Goal: Information Seeking & Learning: Understand process/instructions

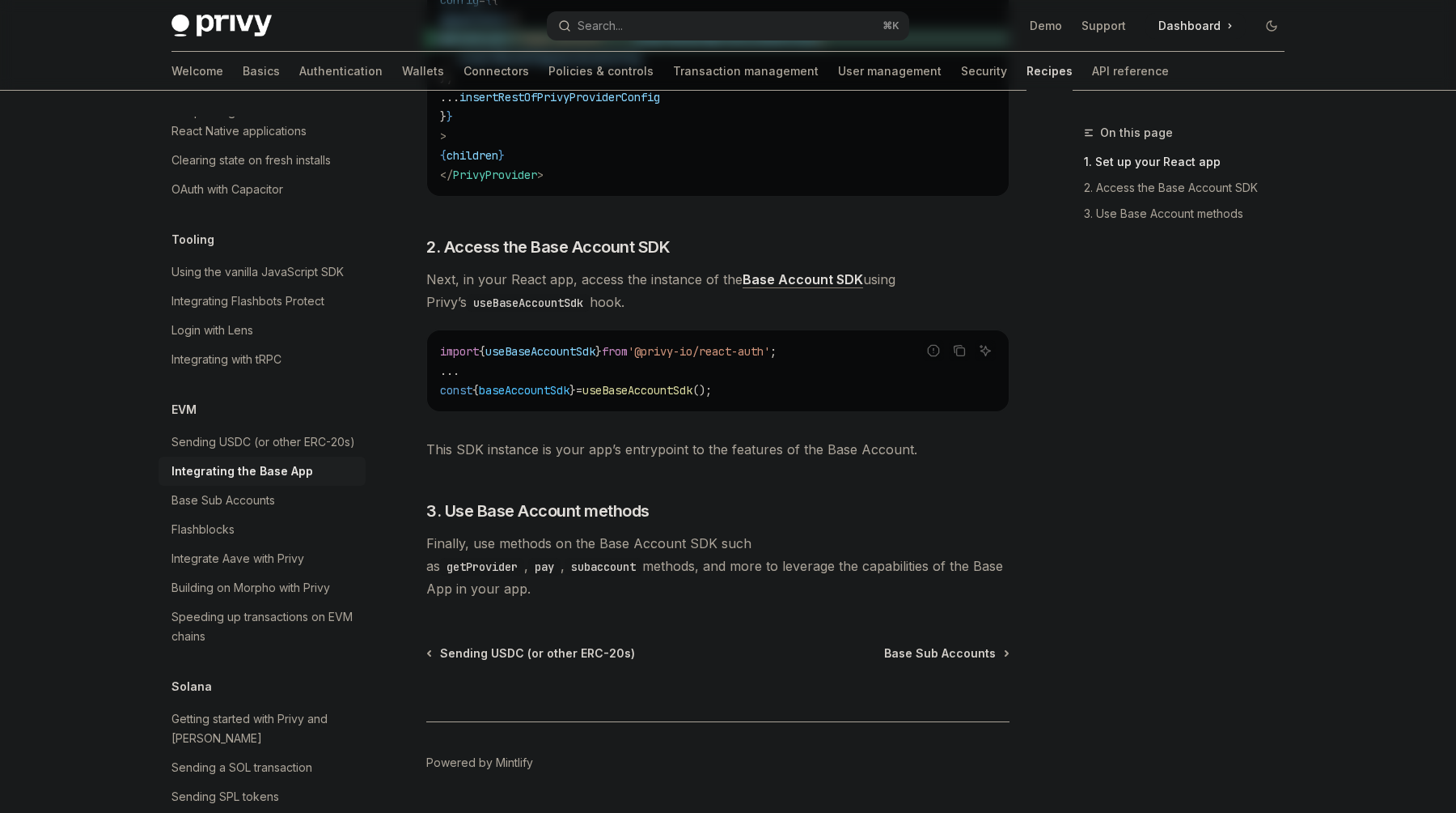
type textarea "*"
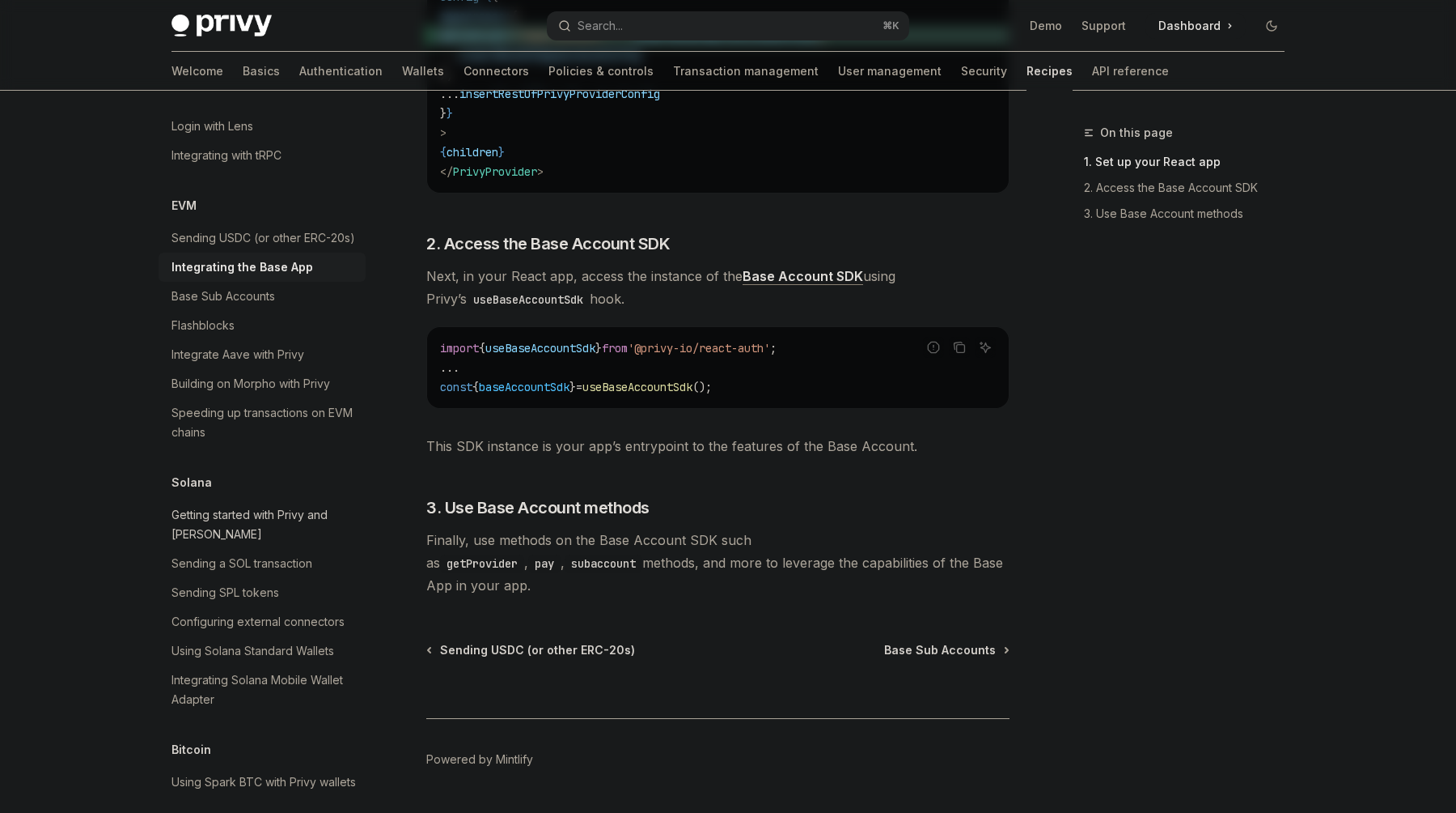
scroll to position [2065, 0]
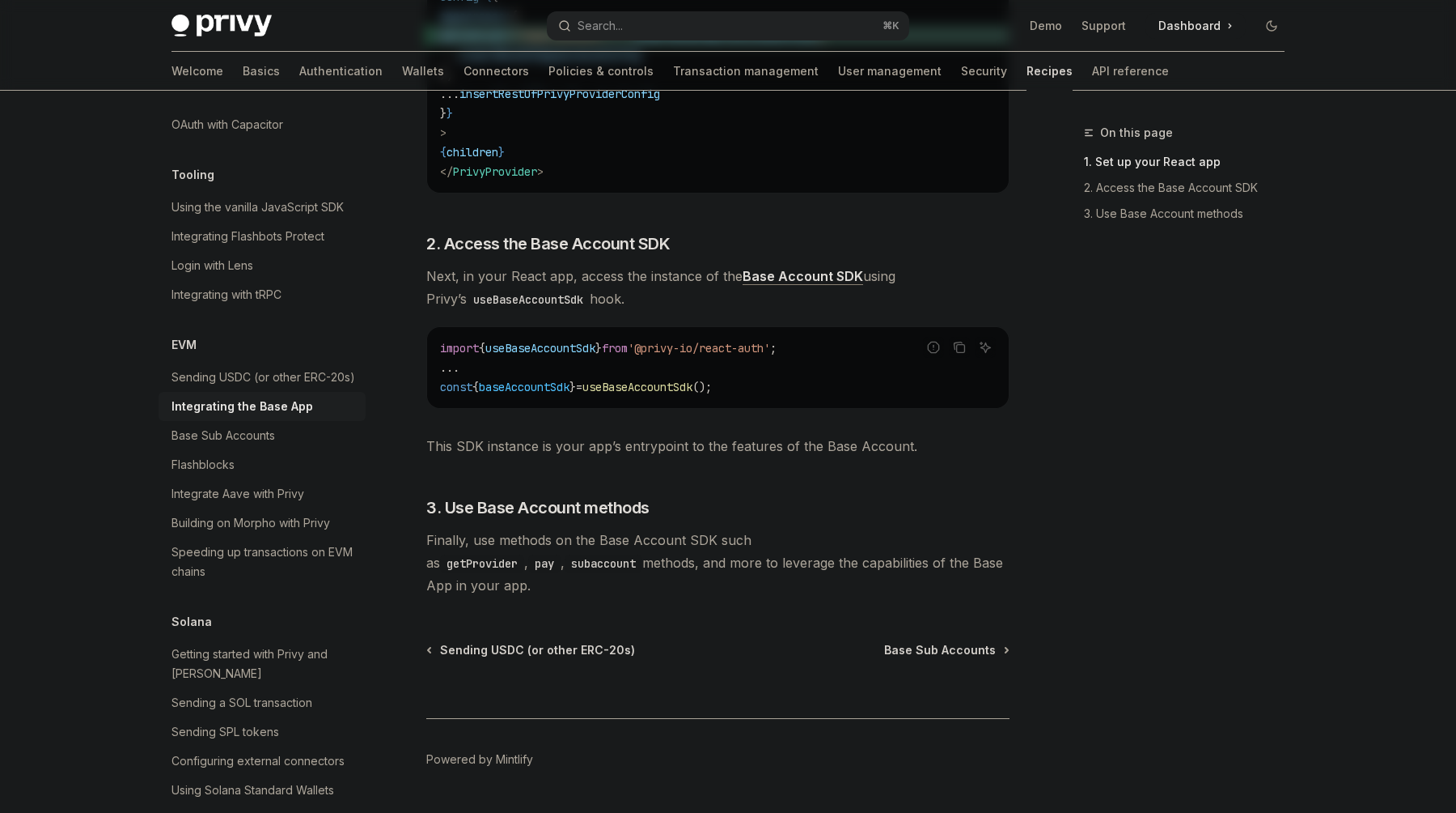
click at [978, 658] on div "⌘ I" at bounding box center [718, 688] width 583 height 60
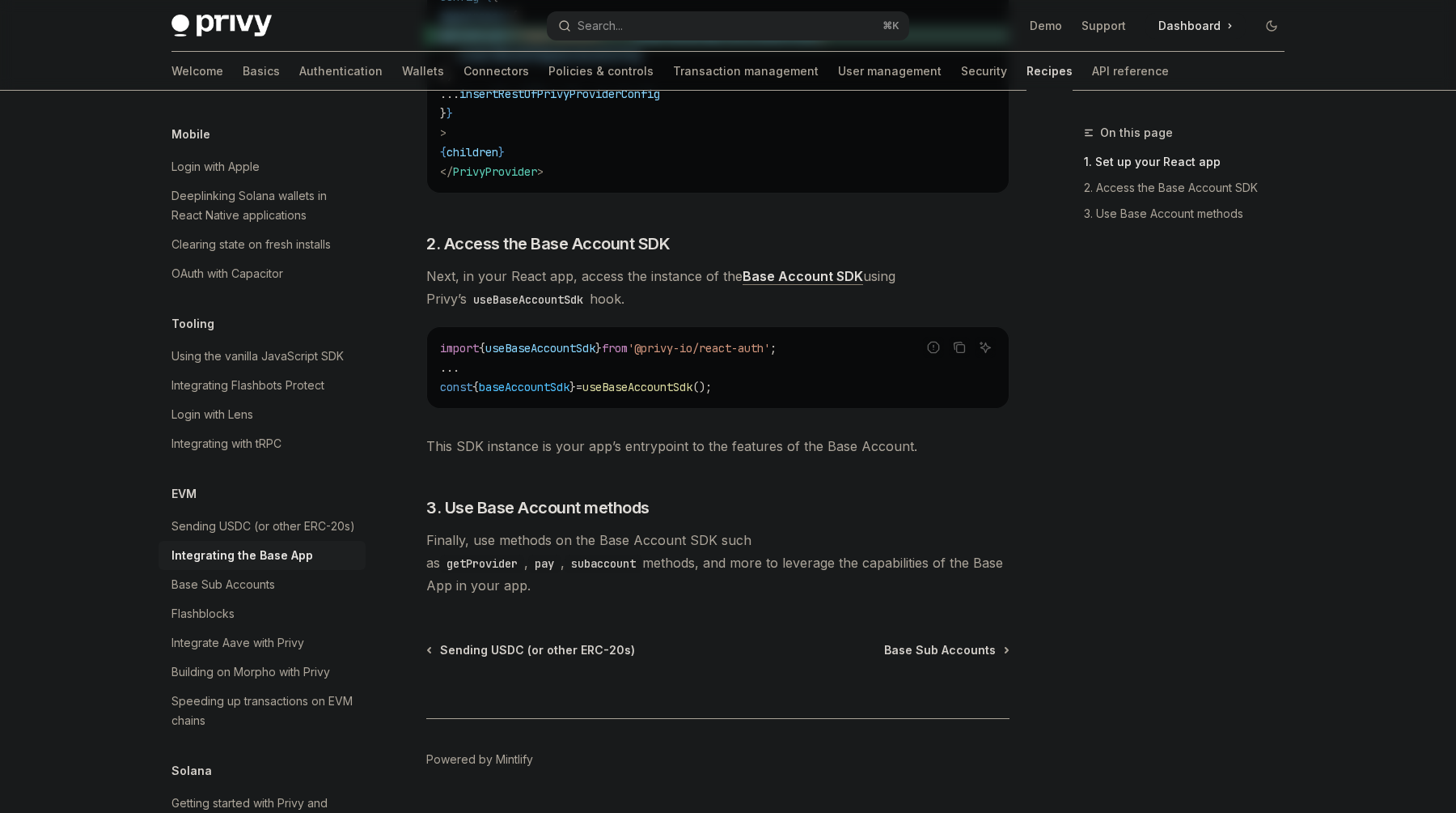
scroll to position [1900, 0]
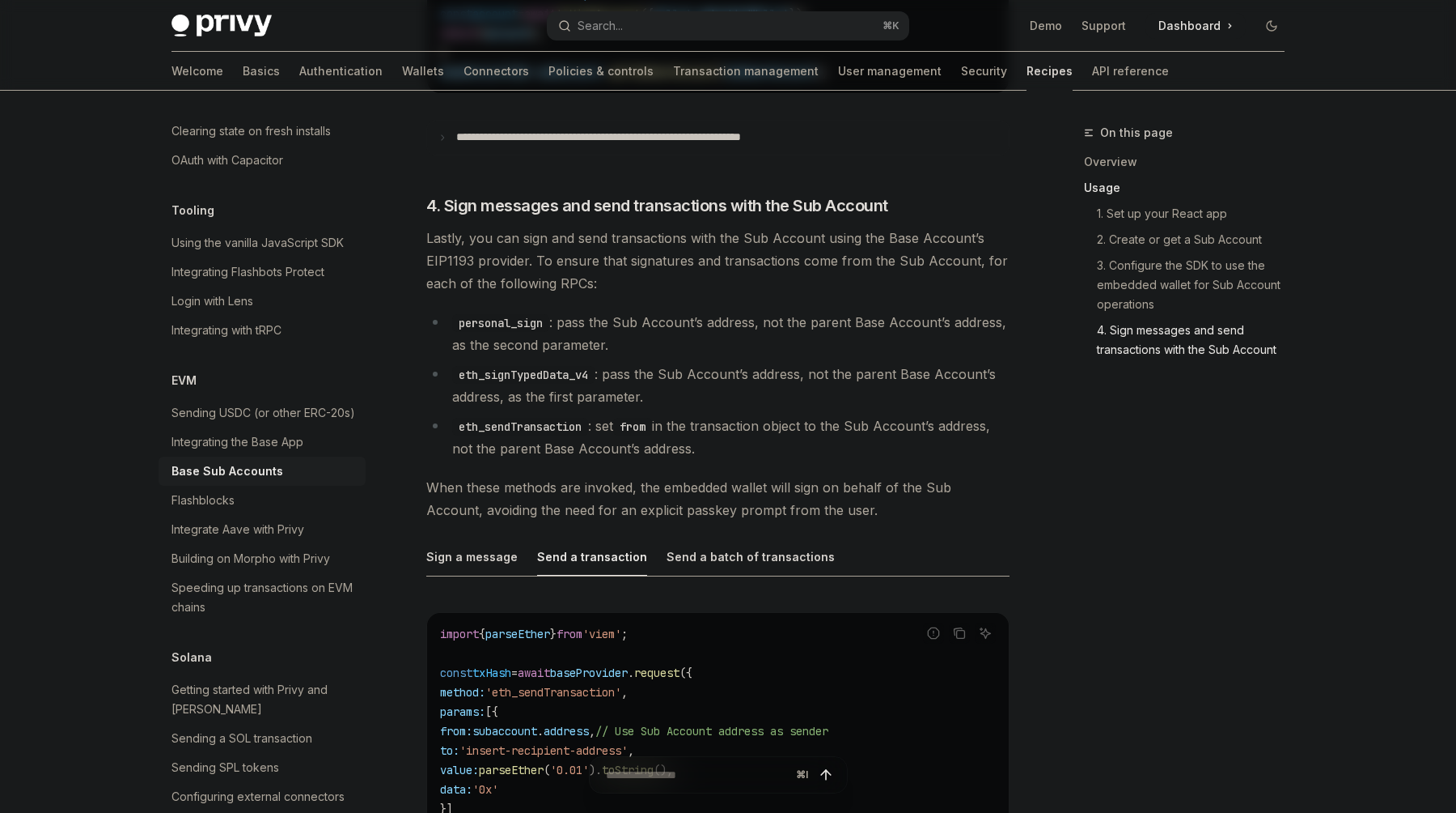
scroll to position [3236, 0]
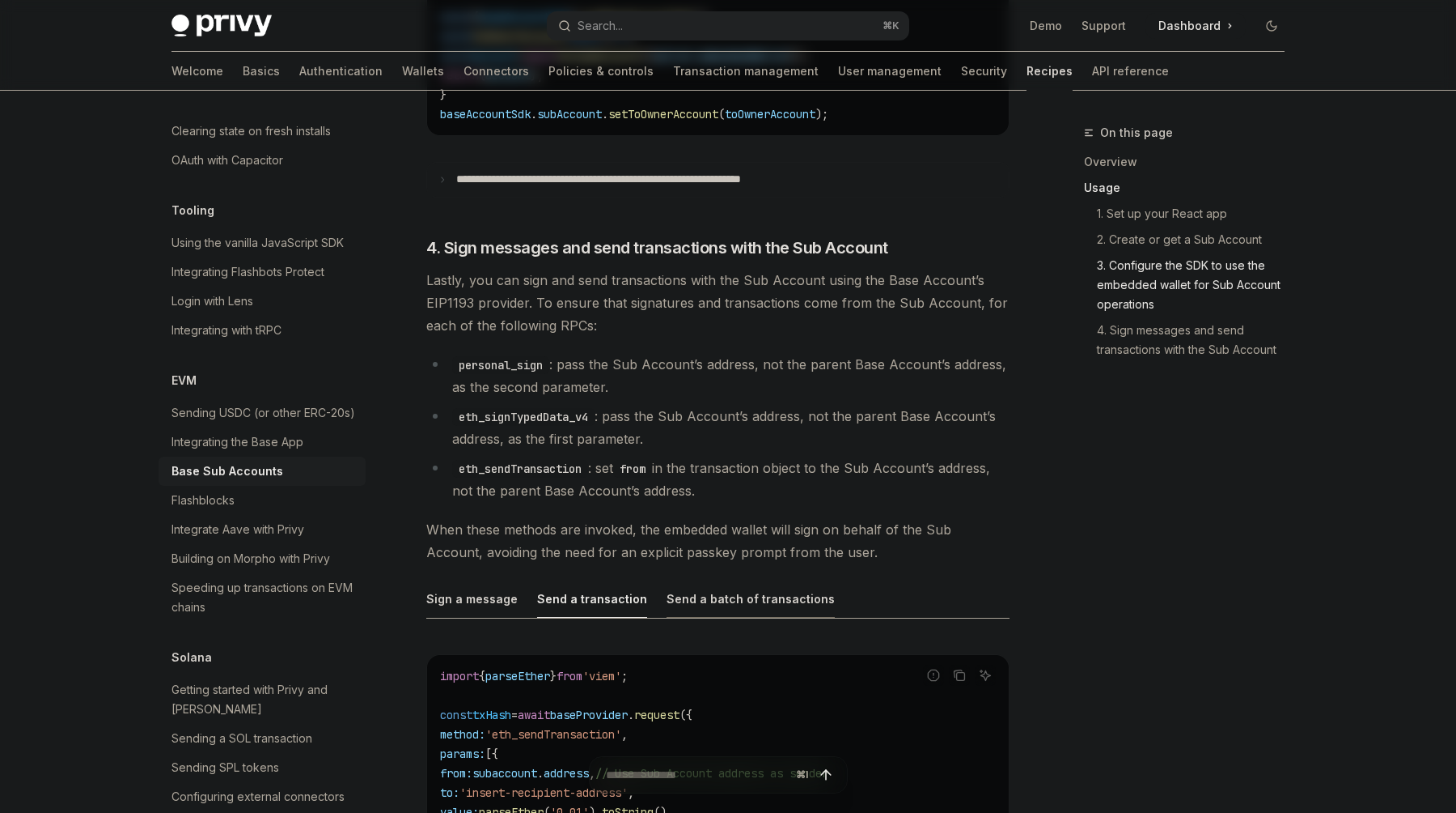
click at [720, 582] on div "Send a batch of transactions" at bounding box center [751, 599] width 168 height 38
click at [484, 585] on div "Sign a message" at bounding box center [471, 599] width 92 height 38
type textarea "*"
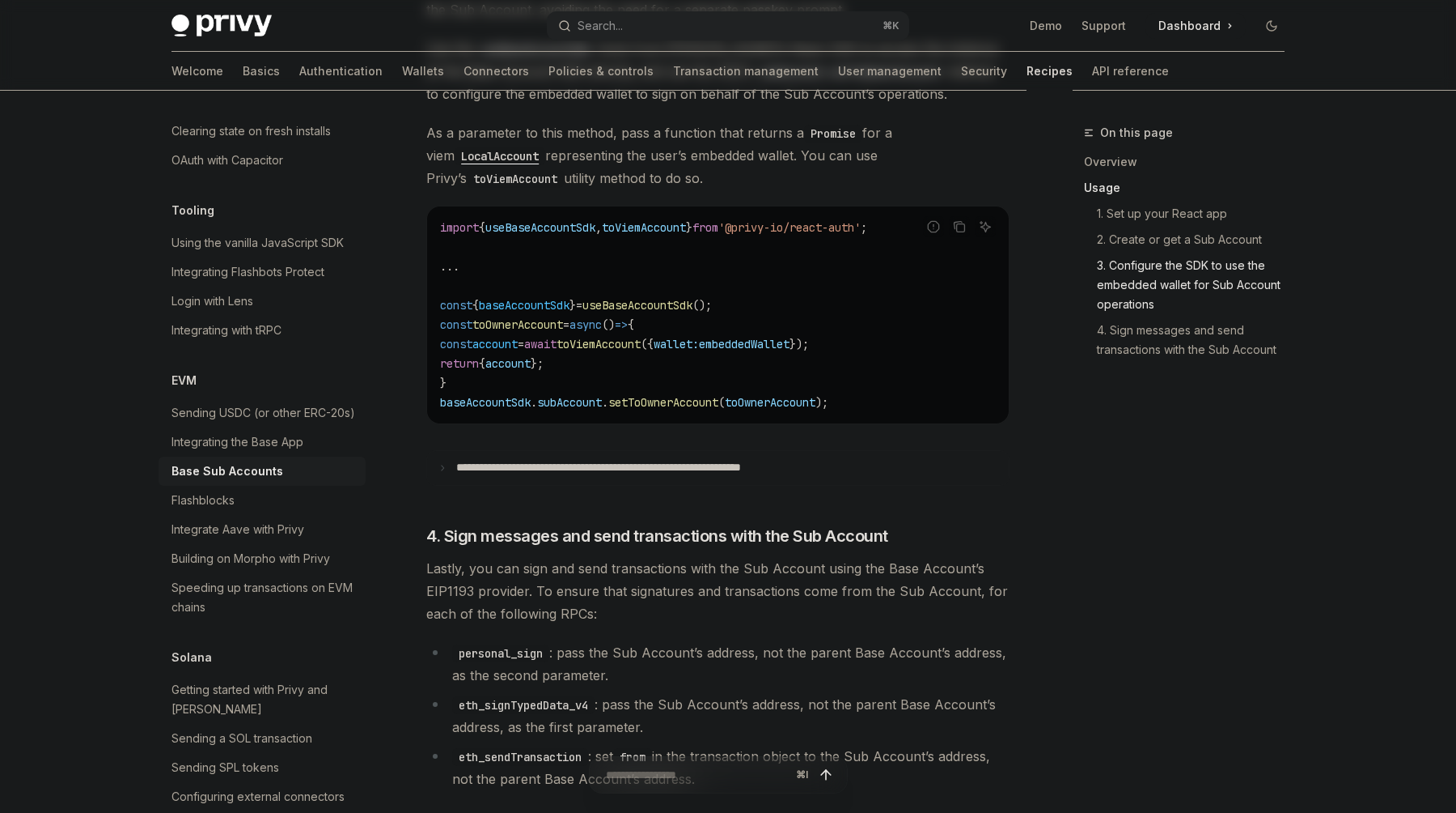
scroll to position [2945, 0]
